Goal: Contribute content

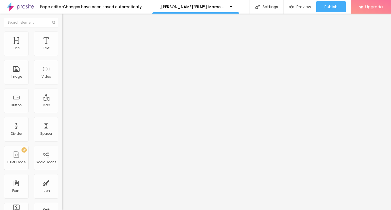
click at [62, 47] on span "Add image" at bounding box center [73, 44] width 22 height 5
click at [62, 46] on div "Add image" at bounding box center [93, 44] width 62 height 4
click at [62, 47] on span "Add image" at bounding box center [73, 44] width 22 height 5
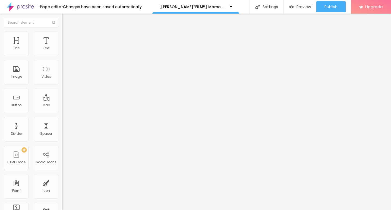
click at [62, 111] on input "https://" at bounding box center [94, 108] width 65 height 5
paste input "CINEVIBES.FUN/de/movie/1175842/momo-alboo"
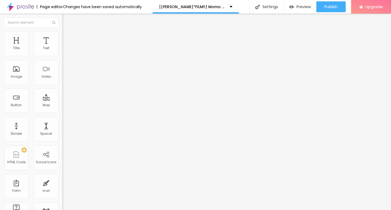
scroll to position [0, 41]
type input "https://CINEVIBES.FUN/de/movie/1175842/momo-alboo"
click at [66, 18] on img "button" at bounding box center [68, 20] width 4 height 4
click at [62, 47] on span "Change image" at bounding box center [76, 44] width 29 height 5
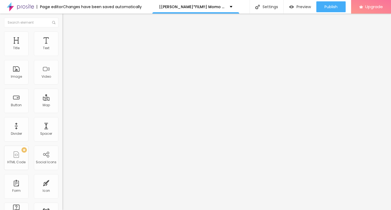
click at [66, 19] on img "button" at bounding box center [68, 20] width 4 height 4
click at [18, 47] on div "Title" at bounding box center [16, 48] width 7 height 4
click at [62, 51] on input "Click me" at bounding box center [94, 48] width 65 height 5
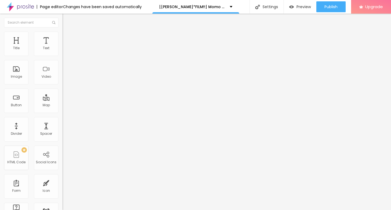
paste input "KLICKEN SIE HIER ▶️ Momo 2025 [Kostenlos]"
type input "KLICKEN SIE HIER ▶️ Momo 2025 [Kostenlos]"
click at [62, 65] on img at bounding box center [64, 63] width 4 height 4
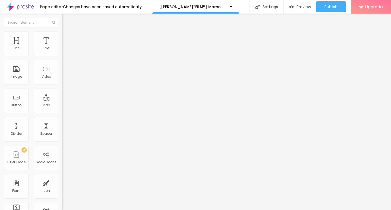
click at [62, 112] on input "https://" at bounding box center [94, 108] width 65 height 5
click at [62, 110] on input "https://" at bounding box center [94, 108] width 65 height 5
paste input "CINEVIBES.FUN/de/movie/1175842/momo-alboo"
type input "https://CINEVIBES.FUN/de/movie/1175842/momo-alboo"
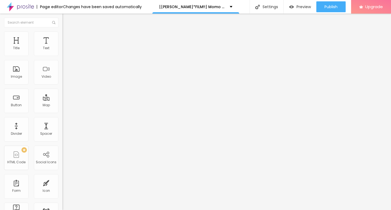
click at [66, 20] on img "button" at bounding box center [68, 20] width 4 height 4
click at [62, 51] on input "Click me" at bounding box center [94, 48] width 65 height 5
paste input "KLICKEN SIE HIER ▶️ Momo 2025 Deutsch [1080p]"
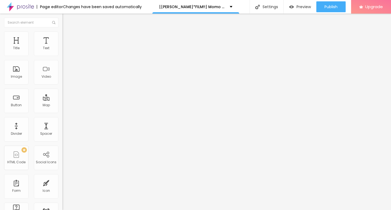
type input "KLICKEN SIE HIER ▶️ Momo 2025 Deutsch [1080p]"
click at [62, 65] on div at bounding box center [93, 63] width 62 height 4
click at [62, 111] on input "https://" at bounding box center [94, 108] width 65 height 5
click at [62, 112] on input "https://" at bounding box center [94, 108] width 65 height 5
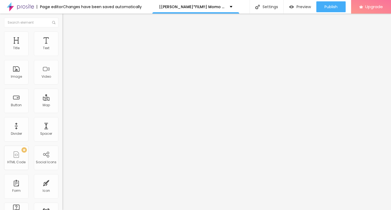
paste input "CINEVIBES.FUN/de/movie/1175842/momo-alboo"
type input "https://CINEVIBES.FUN/de/movie/1175842/momo-alboo"
click at [66, 21] on img "button" at bounding box center [68, 20] width 4 height 4
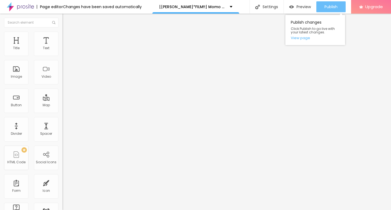
click at [325, 2] on div "Publish" at bounding box center [330, 6] width 13 height 11
click at [299, 38] on link "View page" at bounding box center [315, 38] width 49 height 4
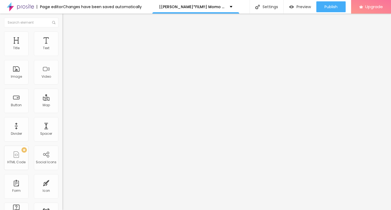
click at [21, 4] on img at bounding box center [20, 7] width 27 height 14
